Goal: Task Accomplishment & Management: Manage account settings

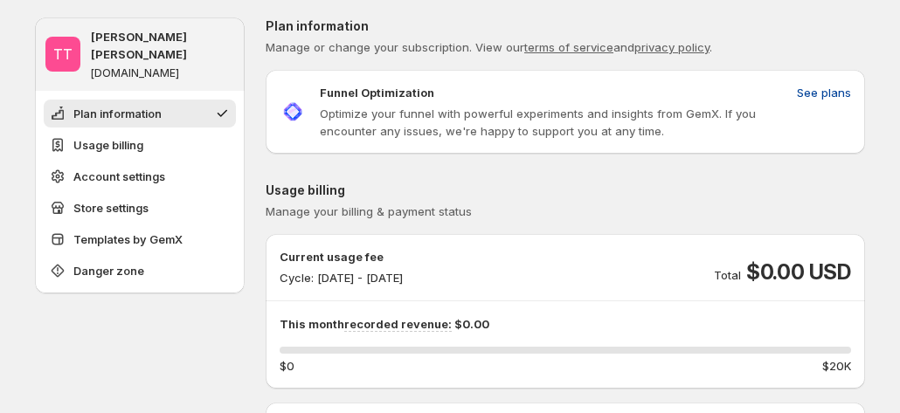
click at [837, 88] on span "See plans" at bounding box center [824, 92] width 54 height 17
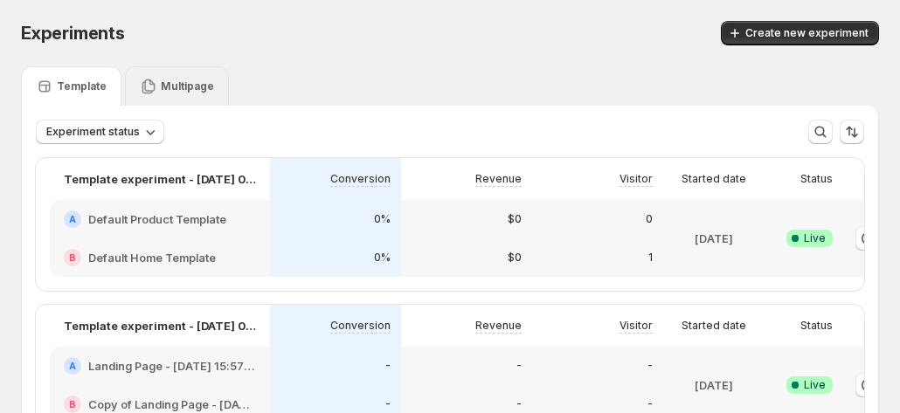
click at [163, 92] on p "Multipage" at bounding box center [187, 86] width 53 height 14
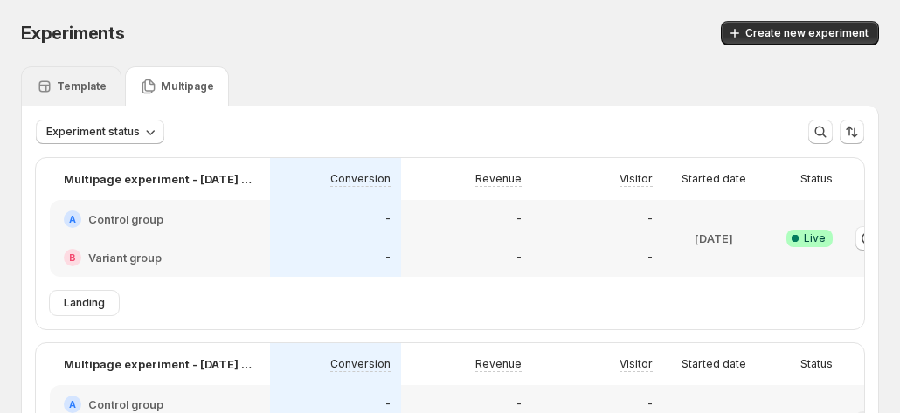
click at [65, 74] on div "Template" at bounding box center [71, 85] width 100 height 39
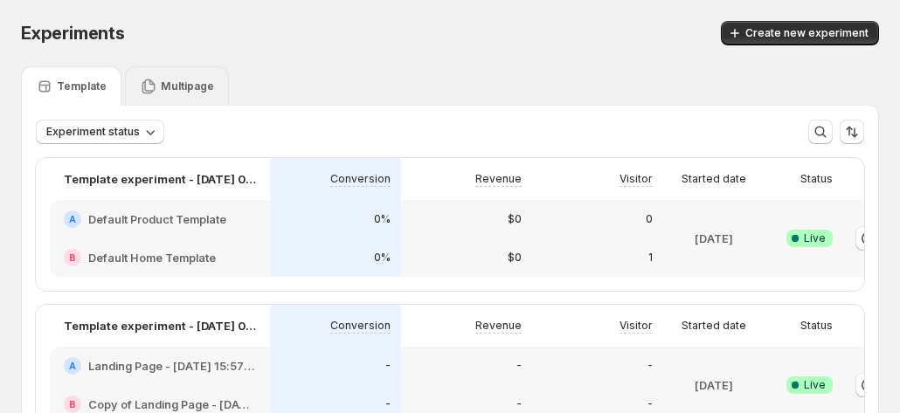
click at [165, 83] on p "Multipage" at bounding box center [187, 86] width 53 height 14
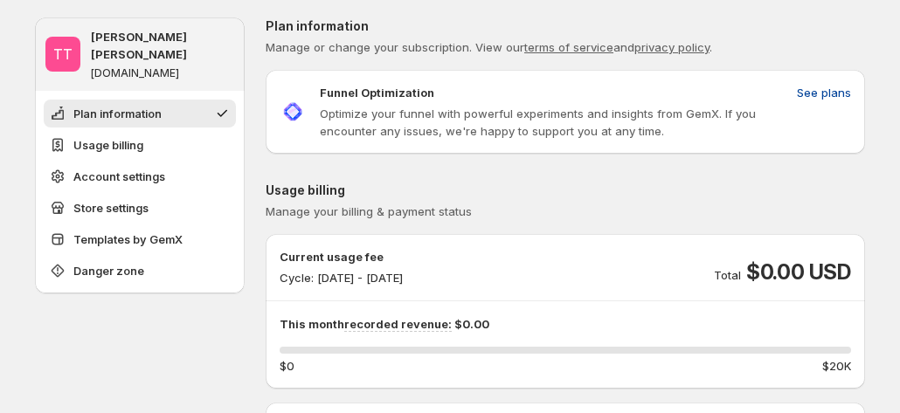
click at [824, 93] on span "See plans" at bounding box center [824, 92] width 54 height 17
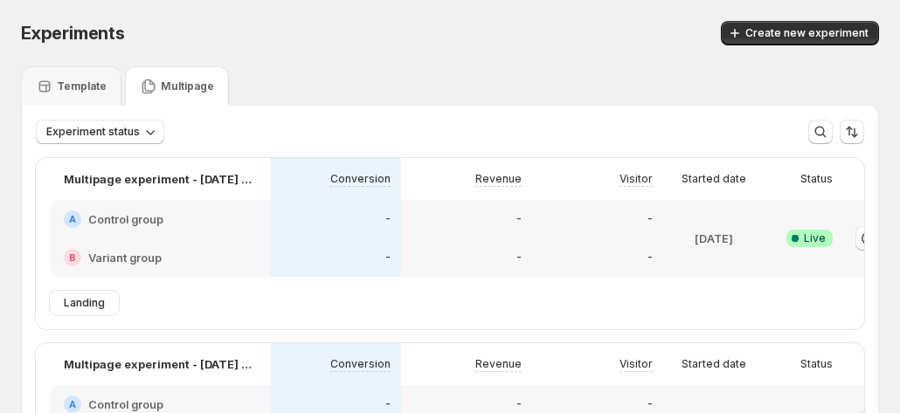
click at [170, 88] on p "Multipage" at bounding box center [187, 86] width 53 height 14
click at [87, 82] on p "Template" at bounding box center [82, 86] width 50 height 14
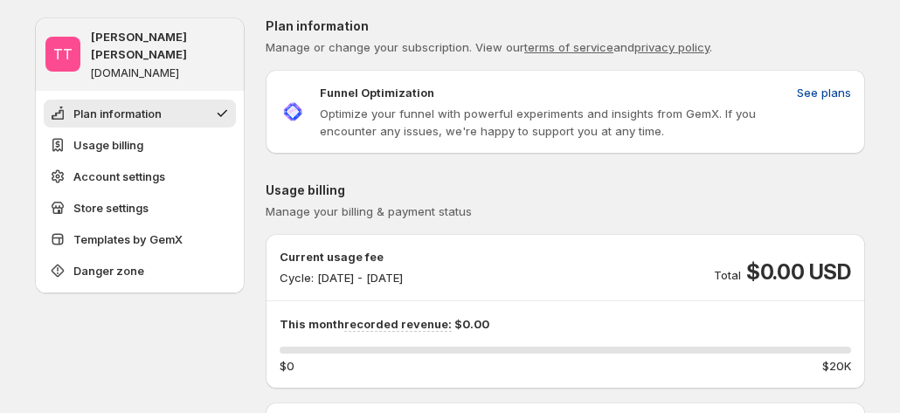
click at [813, 90] on span "See plans" at bounding box center [824, 92] width 54 height 17
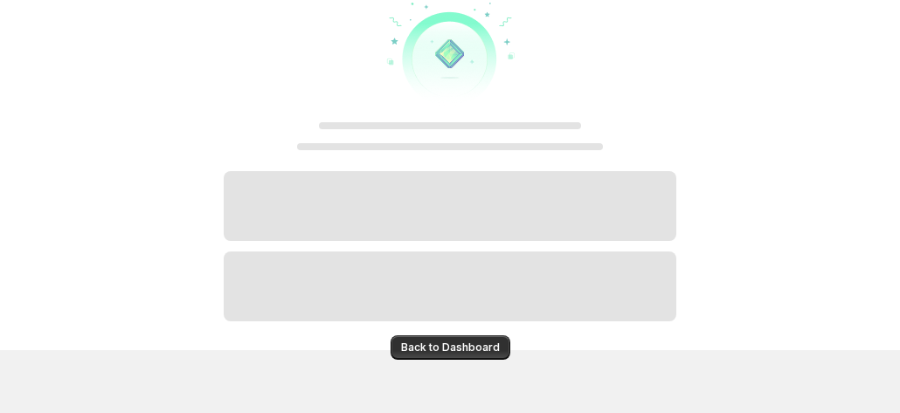
scroll to position [87, 0]
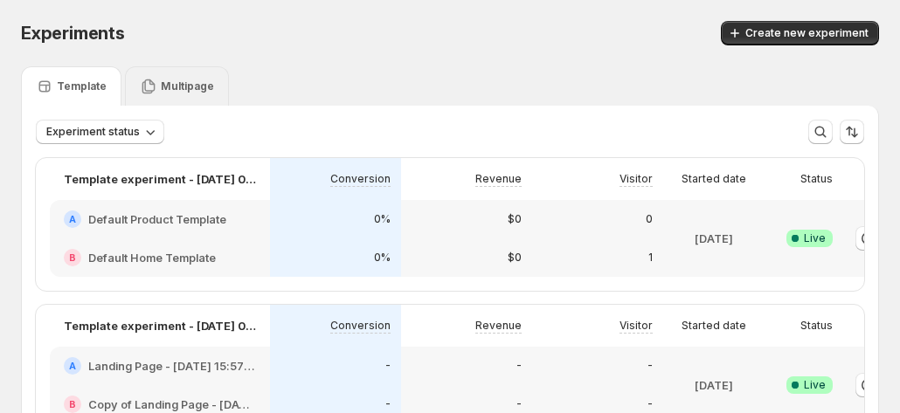
click at [176, 91] on p "Multipage" at bounding box center [187, 86] width 53 height 14
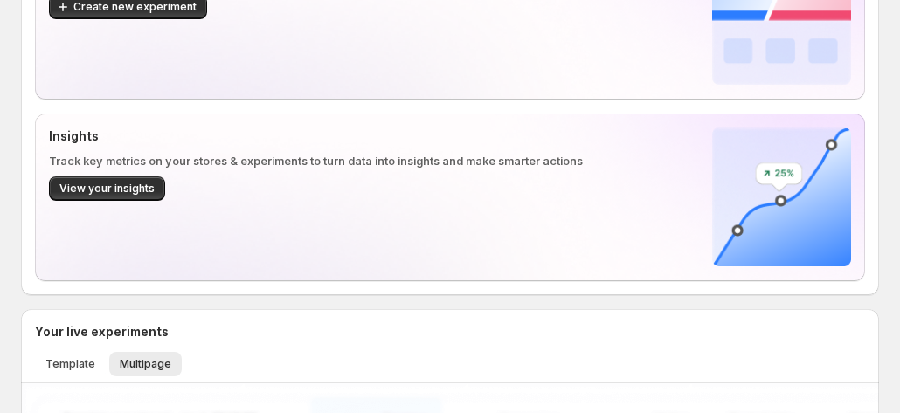
scroll to position [175, 0]
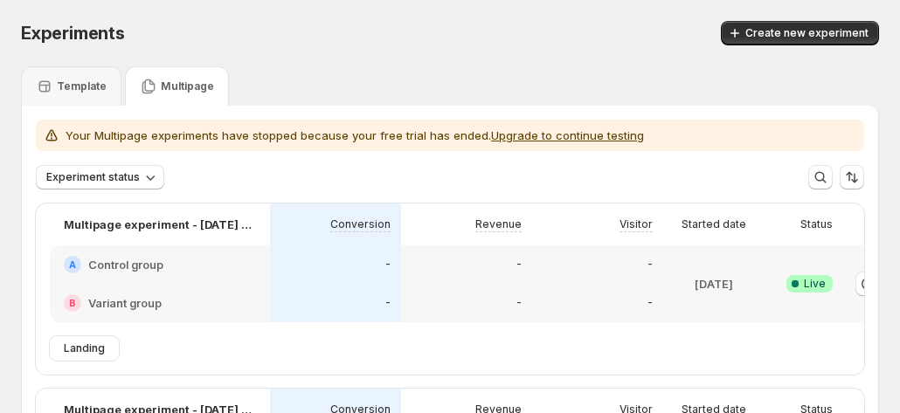
click at [184, 91] on p "Multipage" at bounding box center [187, 86] width 53 height 14
